Goal: Transaction & Acquisition: Purchase product/service

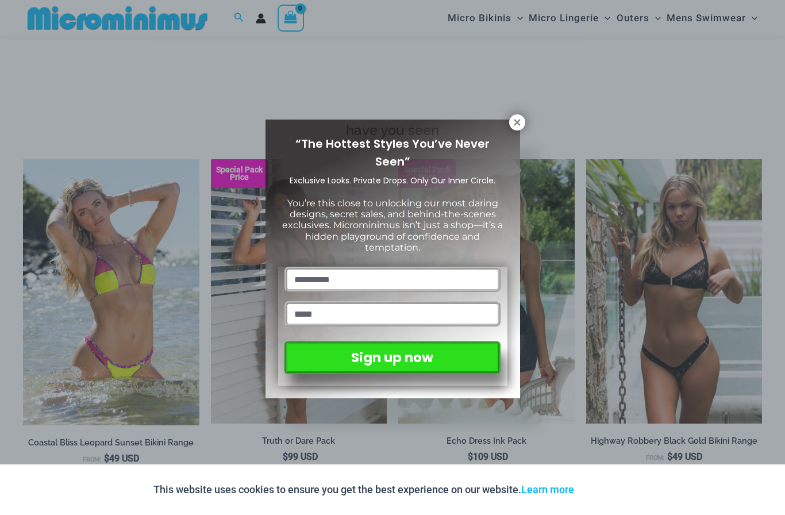
scroll to position [1156, 0]
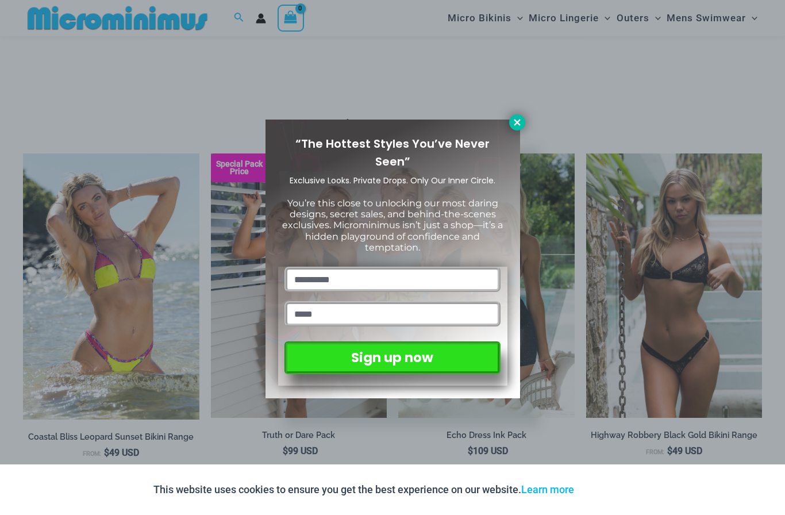
click at [518, 123] on icon at bounding box center [517, 122] width 6 height 6
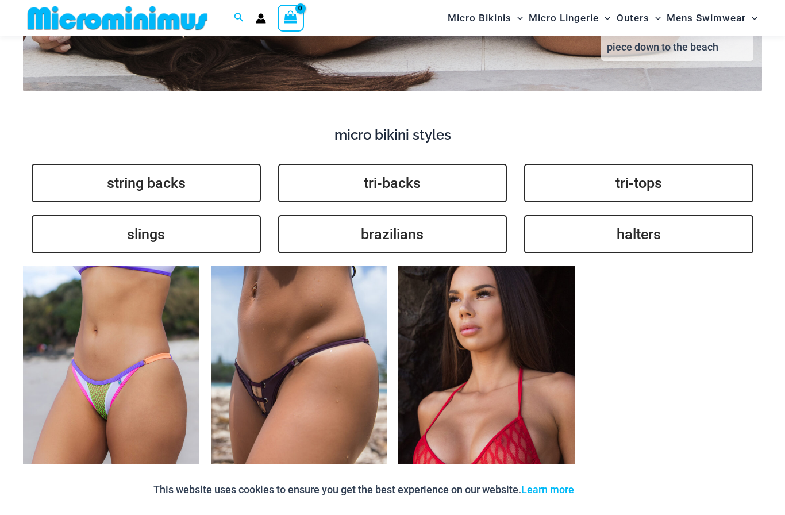
scroll to position [2504, 0]
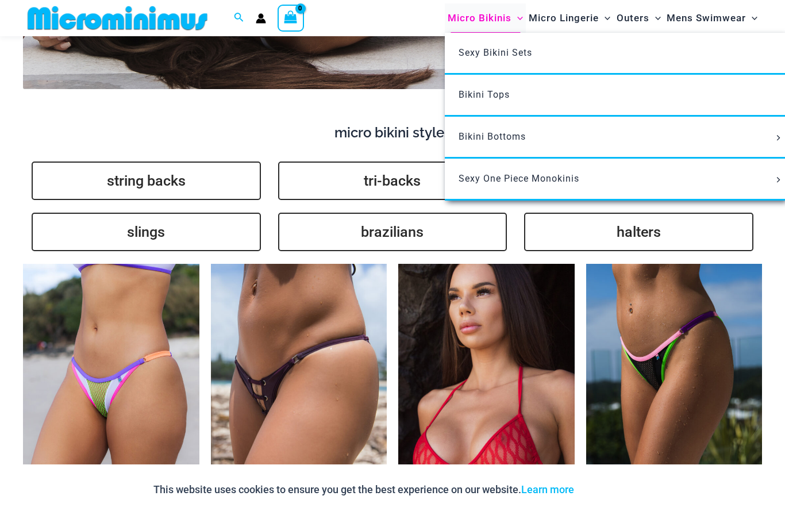
click at [492, 20] on span "Micro Bikinis" at bounding box center [480, 17] width 64 height 29
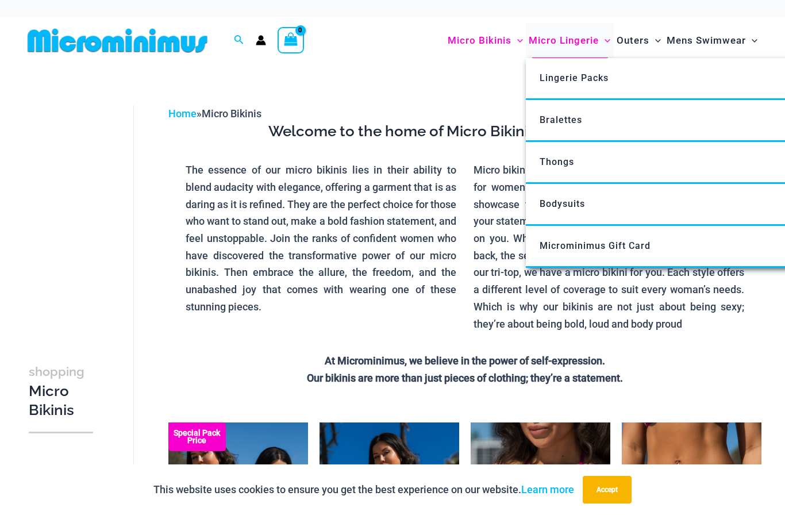
click at [581, 36] on span "Micro Lingerie" at bounding box center [564, 40] width 70 height 29
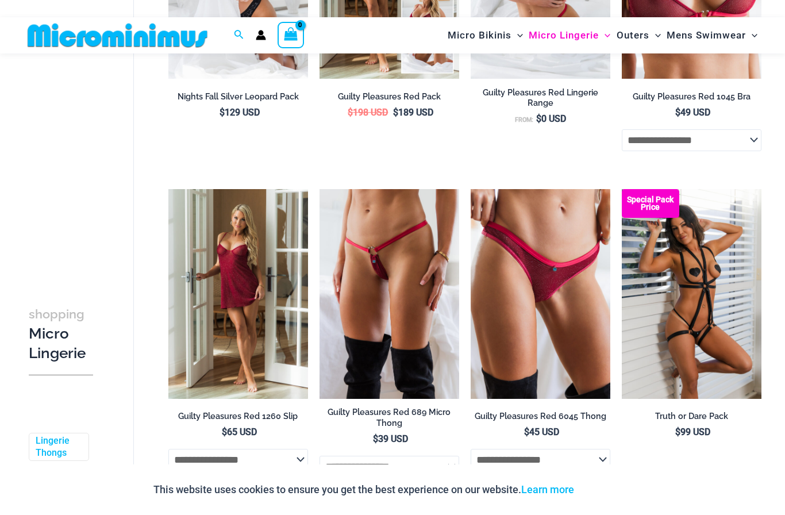
scroll to position [347, 0]
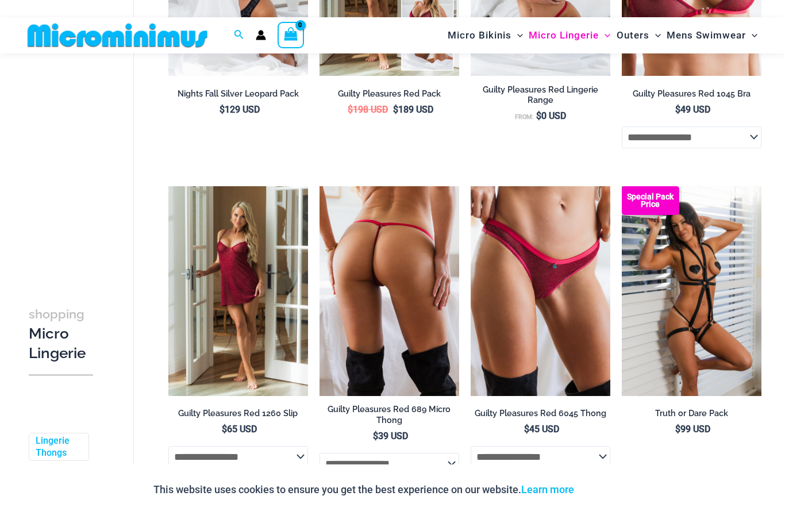
click at [394, 254] on img at bounding box center [390, 291] width 140 height 210
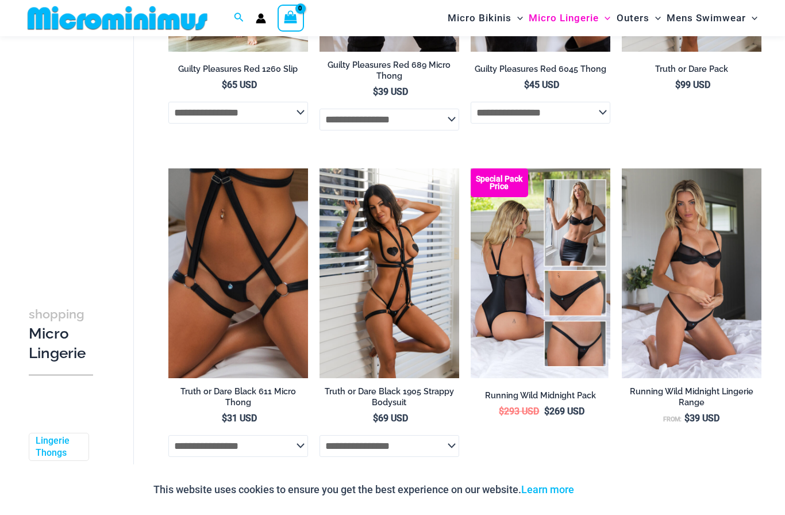
scroll to position [693, 0]
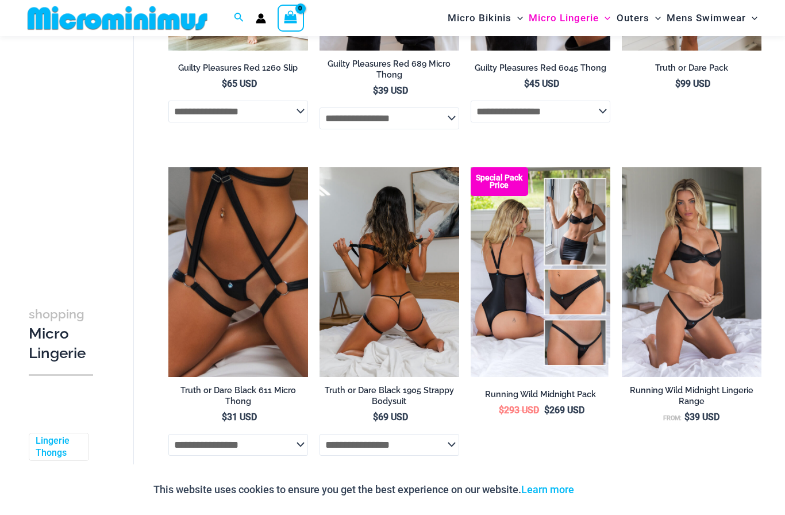
click at [374, 224] on img at bounding box center [390, 272] width 140 height 210
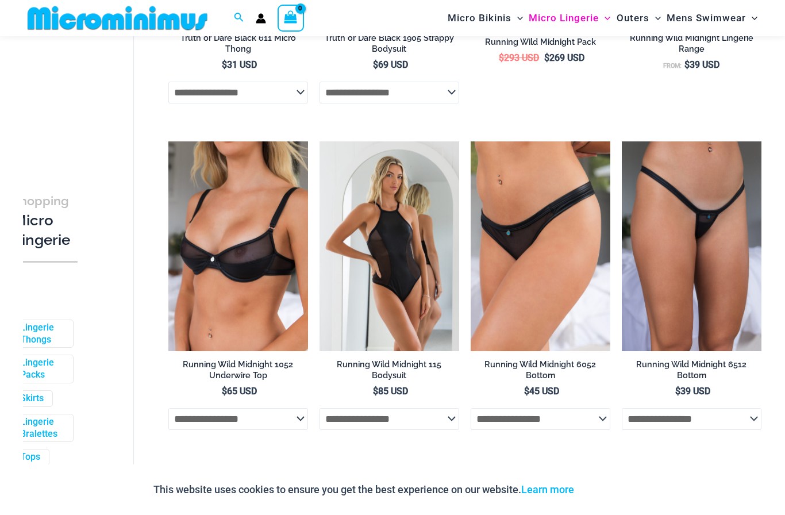
scroll to position [1045, 0]
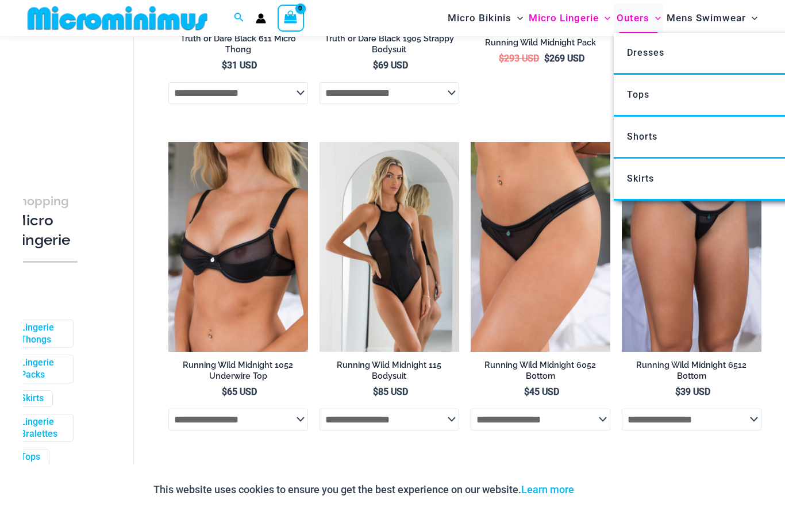
click at [654, 12] on span "Menu Toggle" at bounding box center [656, 17] width 12 height 29
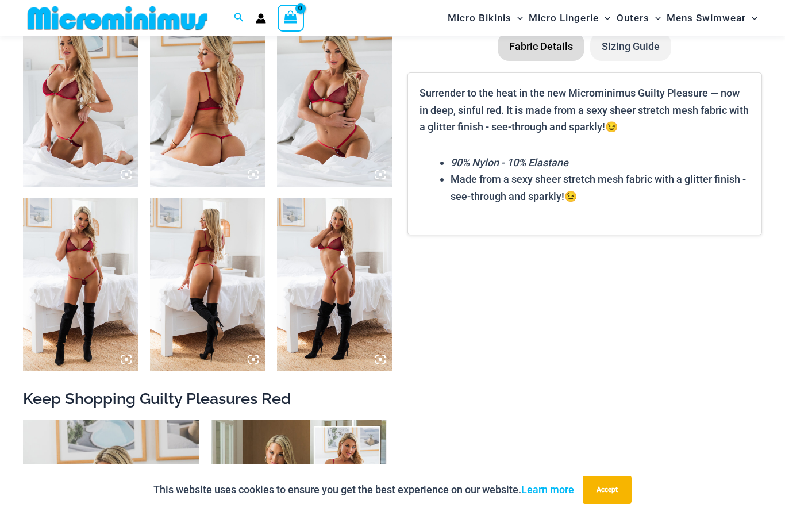
scroll to position [822, 0]
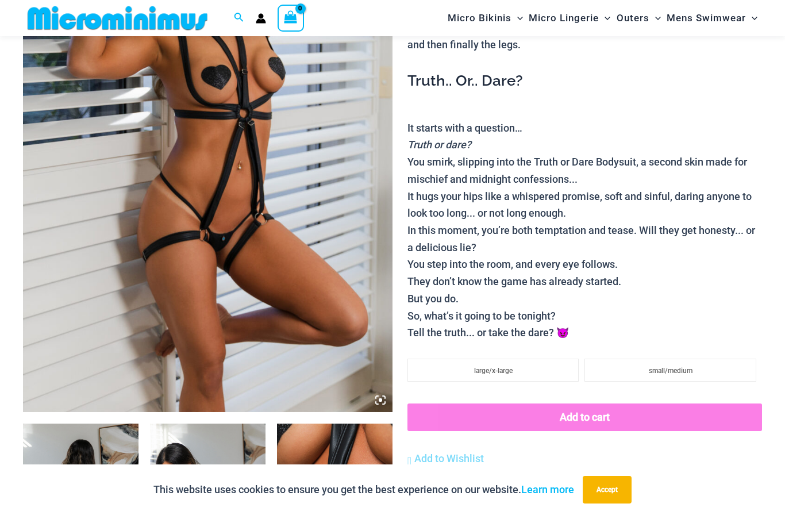
scroll to position [214, 0]
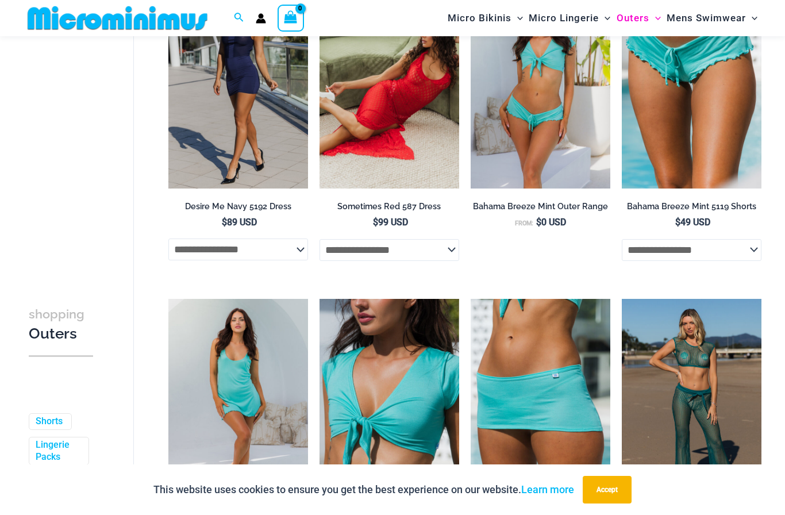
scroll to position [237, 0]
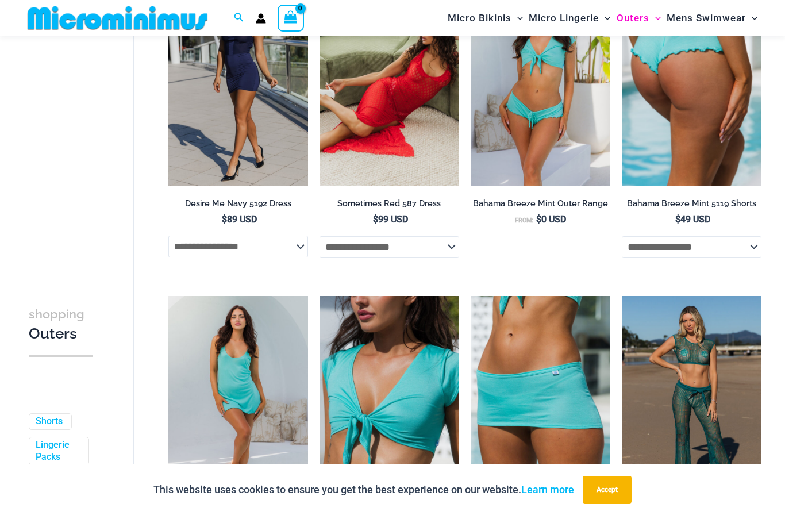
click at [734, 128] on img at bounding box center [692, 81] width 140 height 210
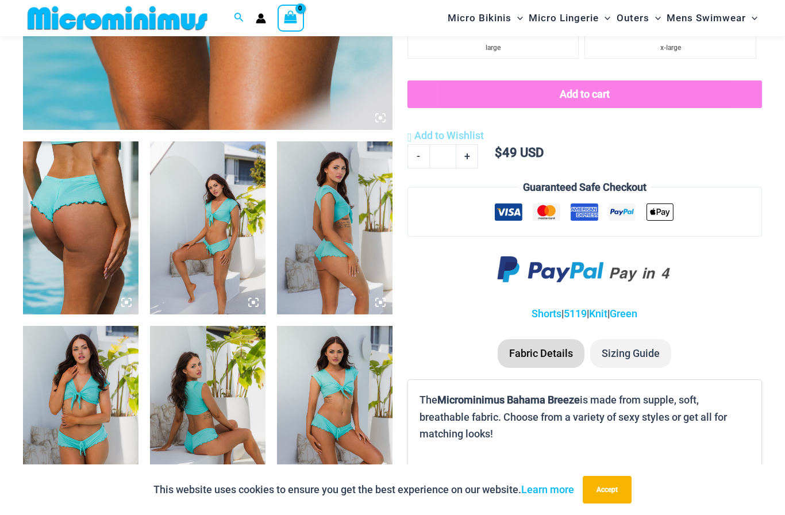
scroll to position [530, 0]
